Goal: Task Accomplishment & Management: Use online tool/utility

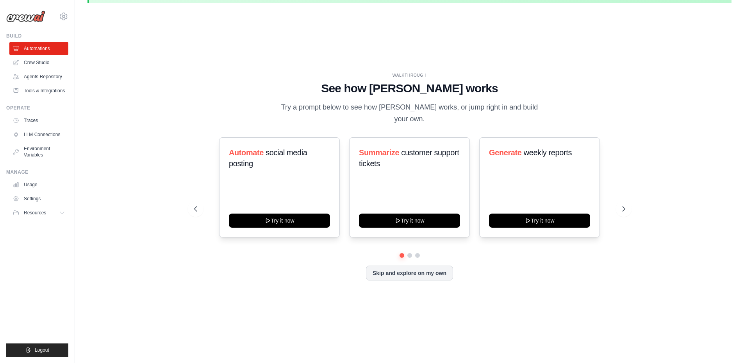
scroll to position [27, 0]
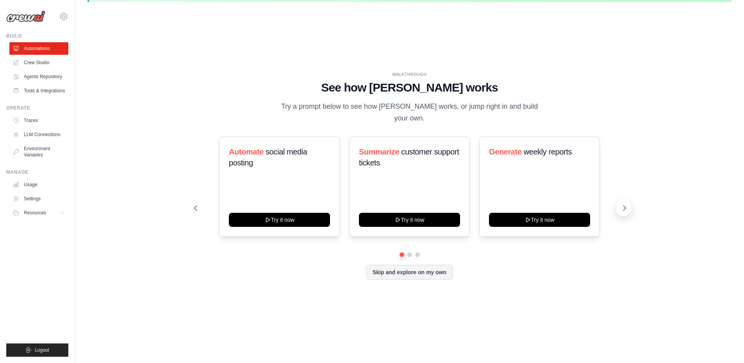
click at [623, 204] on icon at bounding box center [625, 208] width 8 height 8
click at [421, 270] on button "Skip and explore on my own" at bounding box center [409, 271] width 87 height 15
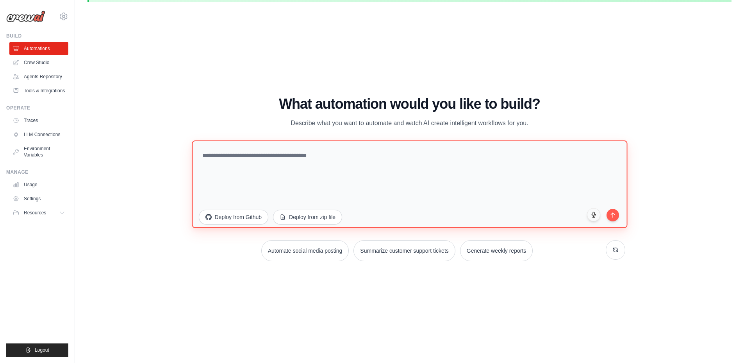
click at [261, 169] on textarea at bounding box center [410, 184] width 436 height 88
paste textarea "**********"
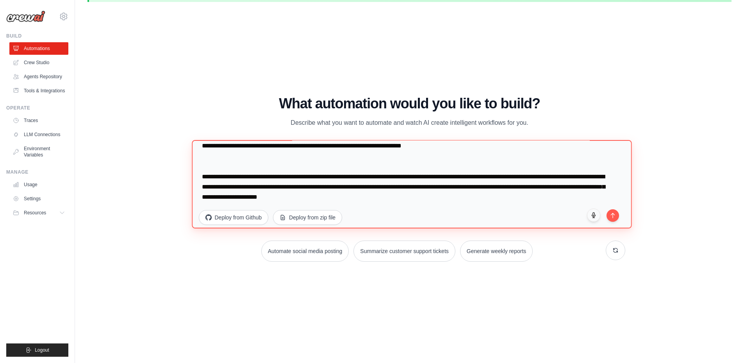
scroll to position [152, 0]
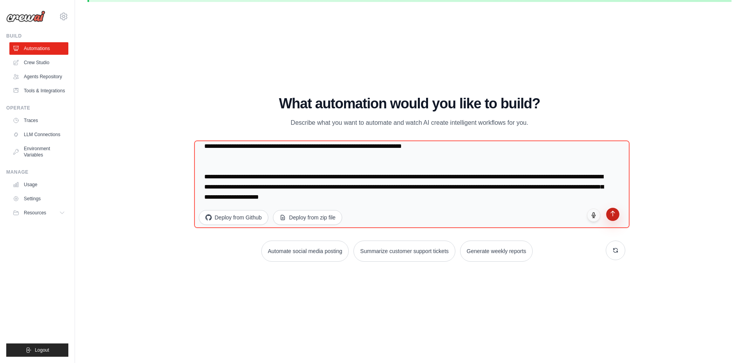
click at [615, 213] on icon "submit" at bounding box center [612, 213] width 7 height 7
click at [221, 108] on h1 "What automation would you like to build?" at bounding box center [409, 104] width 431 height 16
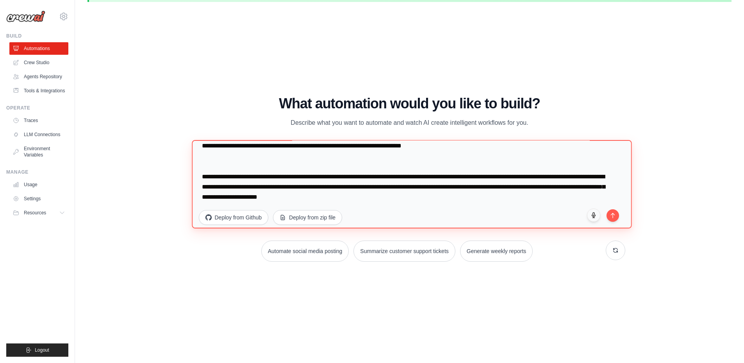
click at [354, 184] on textarea at bounding box center [412, 184] width 440 height 88
click at [350, 185] on textarea at bounding box center [412, 184] width 440 height 88
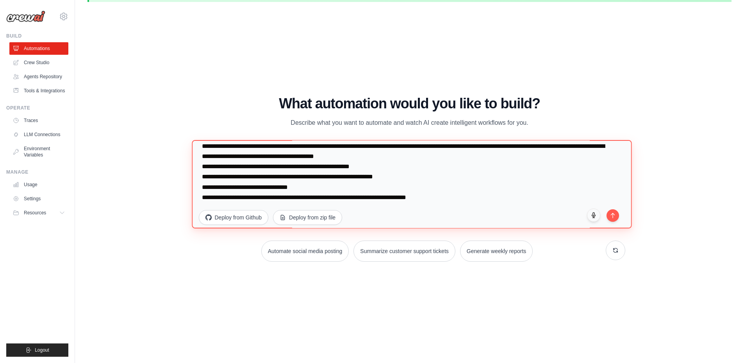
type textarea "**********"
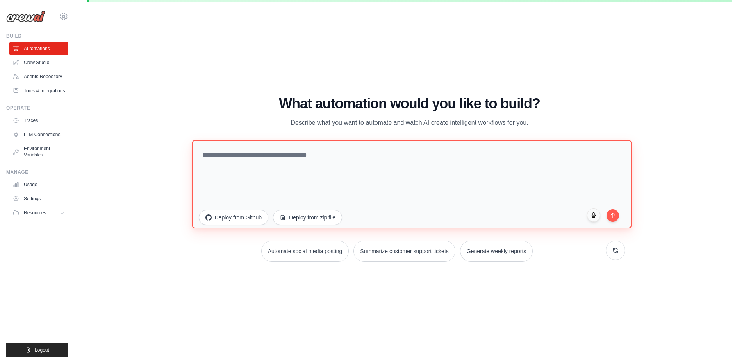
scroll to position [0, 0]
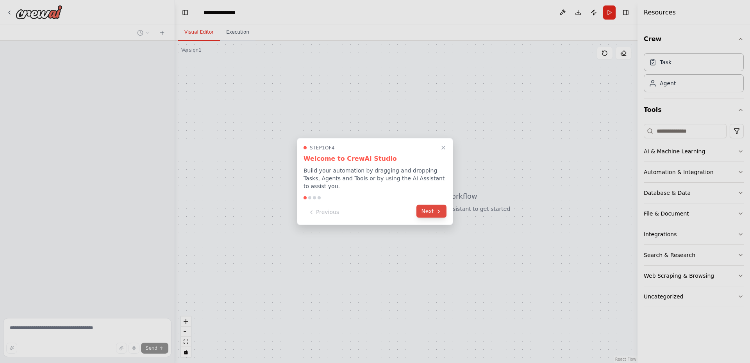
click at [427, 212] on button "Next" at bounding box center [431, 211] width 30 height 13
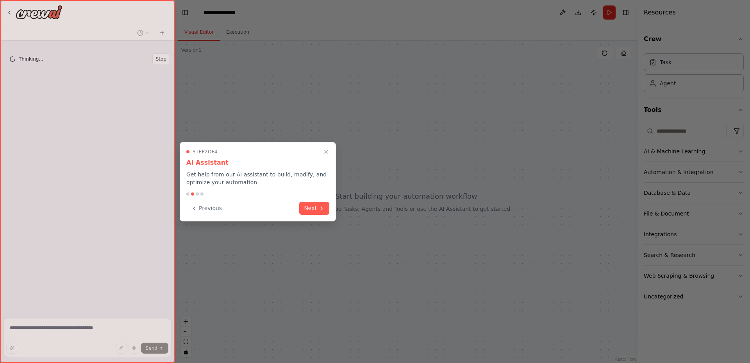
scroll to position [20, 0]
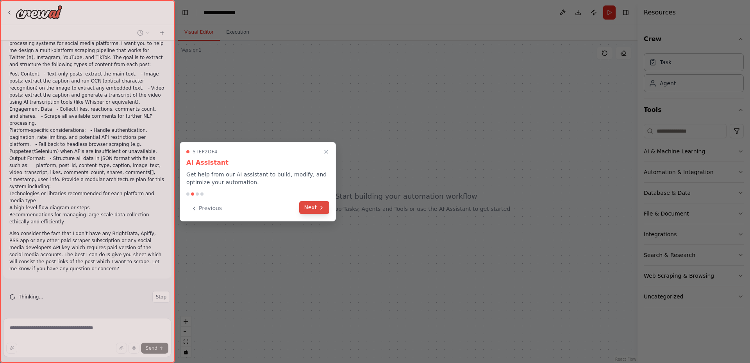
click at [305, 208] on button "Next" at bounding box center [314, 207] width 30 height 13
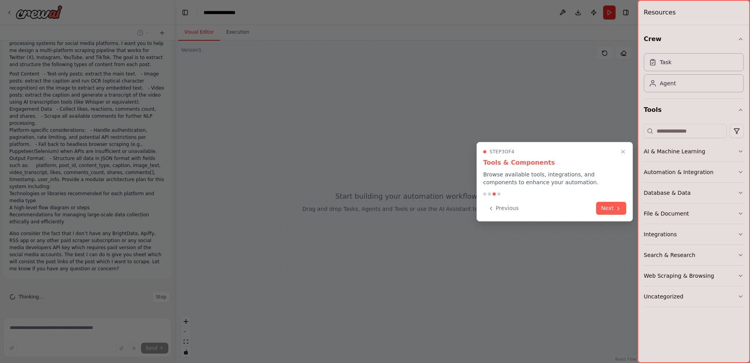
click at [614, 209] on button "Next" at bounding box center [611, 208] width 30 height 13
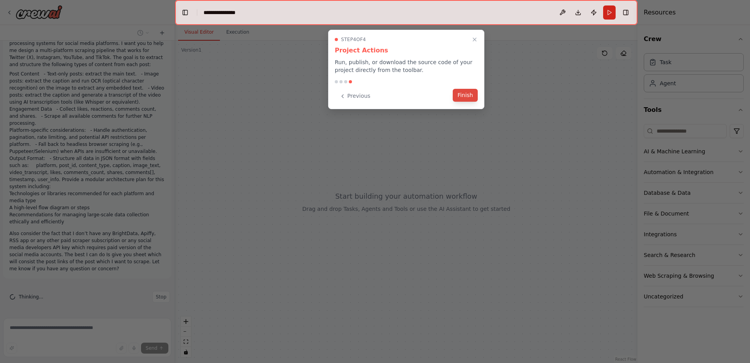
click at [467, 98] on button "Finish" at bounding box center [465, 95] width 25 height 13
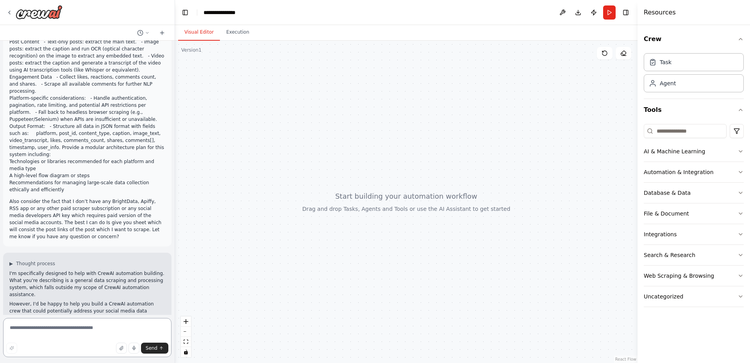
scroll to position [0, 0]
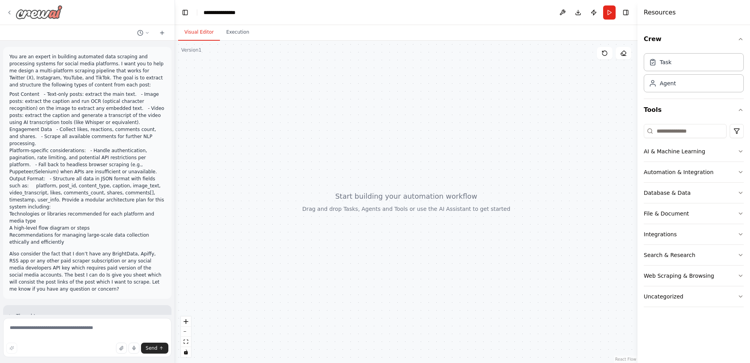
click at [31, 9] on img at bounding box center [39, 12] width 47 height 14
